Goal: Task Accomplishment & Management: Manage account settings

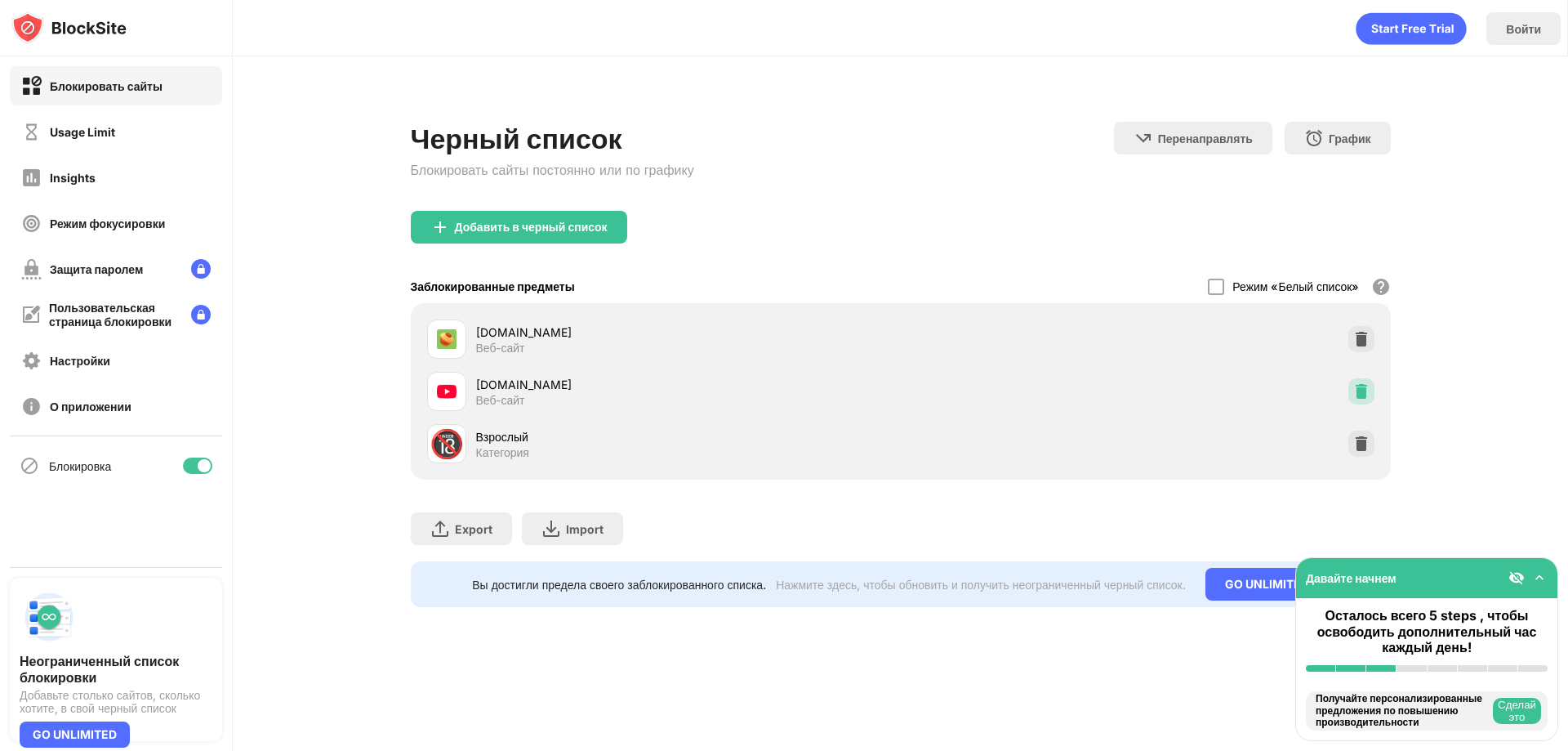
click at [1359, 399] on img at bounding box center [1361, 392] width 16 height 16
